Goal: Task Accomplishment & Management: Use online tool/utility

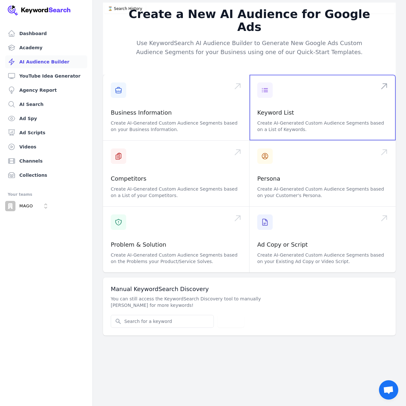
click at [286, 106] on span at bounding box center [322, 108] width 146 height 66
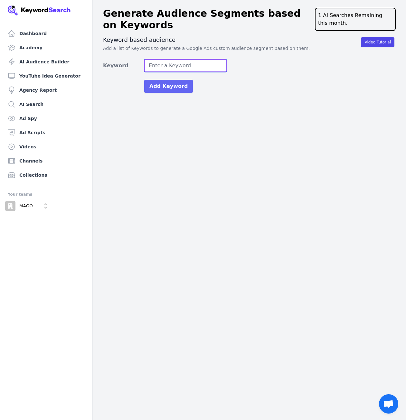
click at [172, 66] on input "Keyword" at bounding box center [185, 65] width 82 height 13
type input "mang thai tu [PERSON_NAME]"
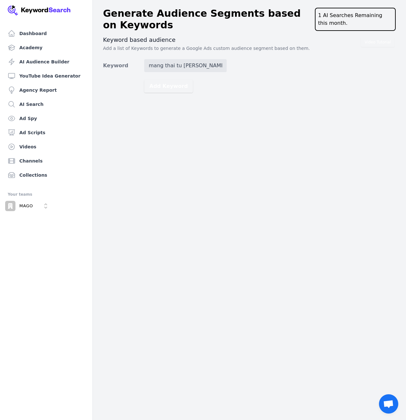
click at [199, 127] on div "Dashboard Academy AI Audience Builder YouTube Idea Generator Agency Report AI S…" at bounding box center [203, 210] width 406 height 420
click at [170, 88] on button "Add Keyword" at bounding box center [168, 86] width 49 height 13
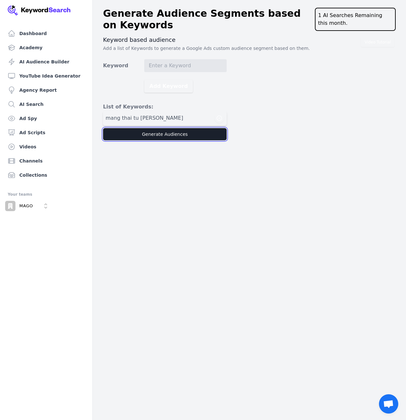
click at [157, 134] on button "Generate Audiences" at bounding box center [165, 134] width 124 height 12
